Goal: Task Accomplishment & Management: Manage account settings

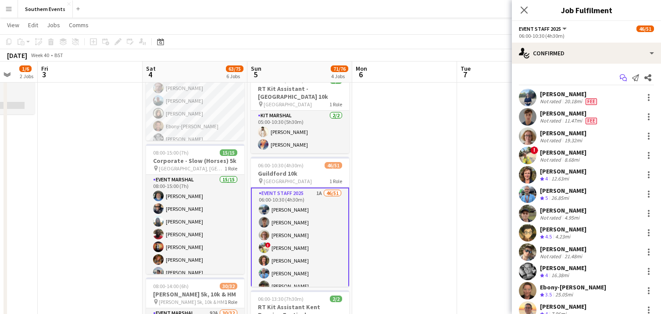
click at [628, 77] on app-icon "Start chat" at bounding box center [623, 78] width 12 height 12
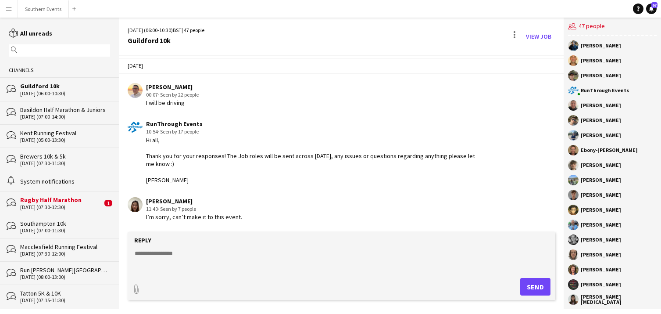
scroll to position [2126, 0]
click at [233, 255] on textarea at bounding box center [343, 260] width 418 height 23
type textarea "**********"
click at [532, 288] on button "Send" at bounding box center [535, 287] width 30 height 18
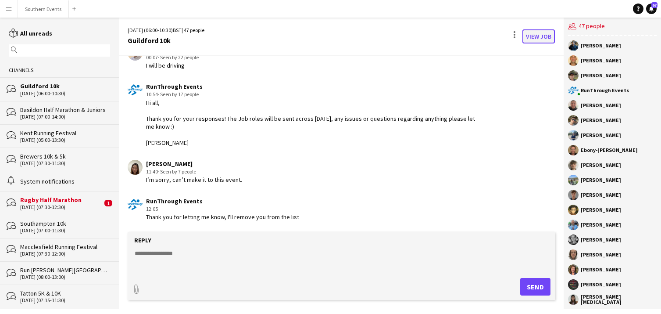
click at [528, 36] on link "View Job" at bounding box center [538, 36] width 32 height 14
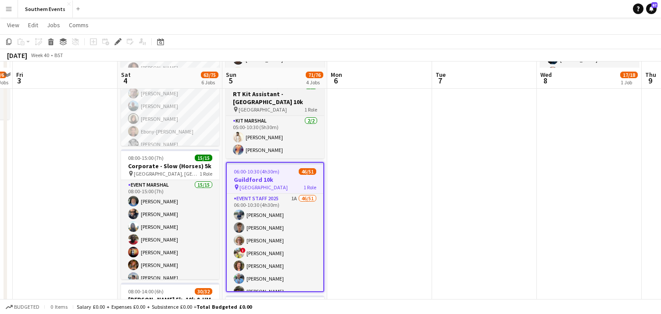
scroll to position [165, 0]
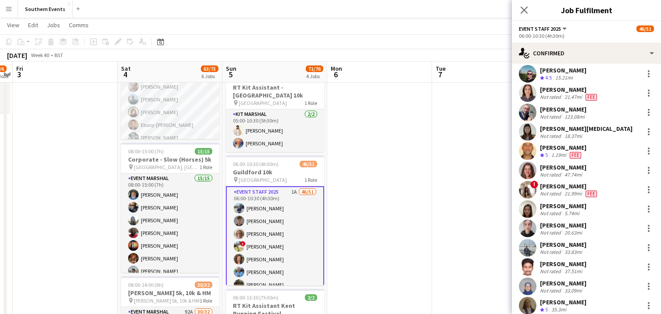
scroll to position [628, 0]
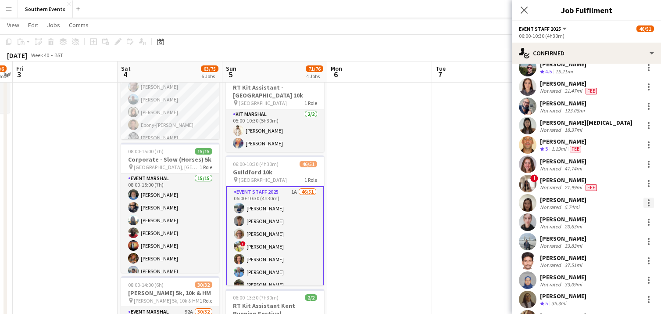
click at [645, 200] on div at bounding box center [649, 202] width 11 height 11
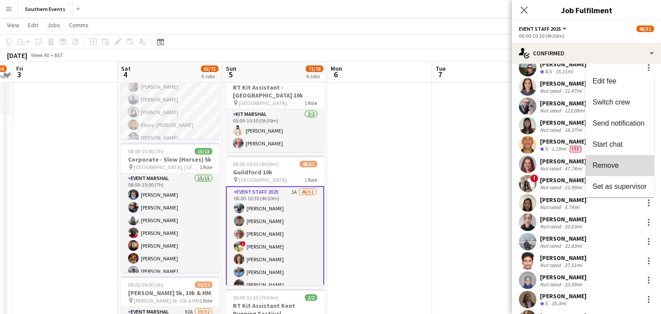
click at [629, 171] on button "Remove" at bounding box center [620, 165] width 68 height 21
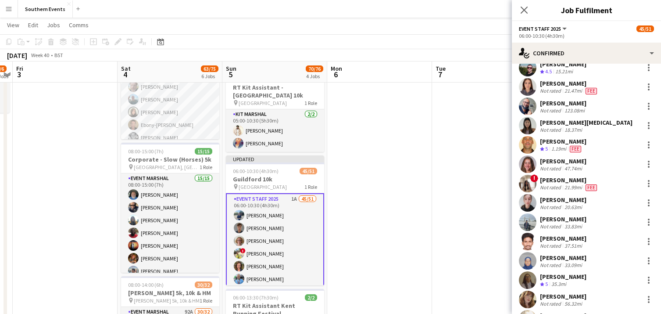
click at [465, 198] on app-date-cell at bounding box center [484, 288] width 105 height 709
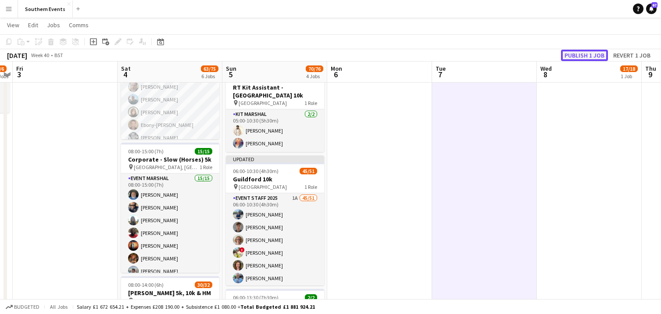
click at [585, 51] on button "Publish 1 job" at bounding box center [584, 55] width 47 height 11
